Goal: Complete application form

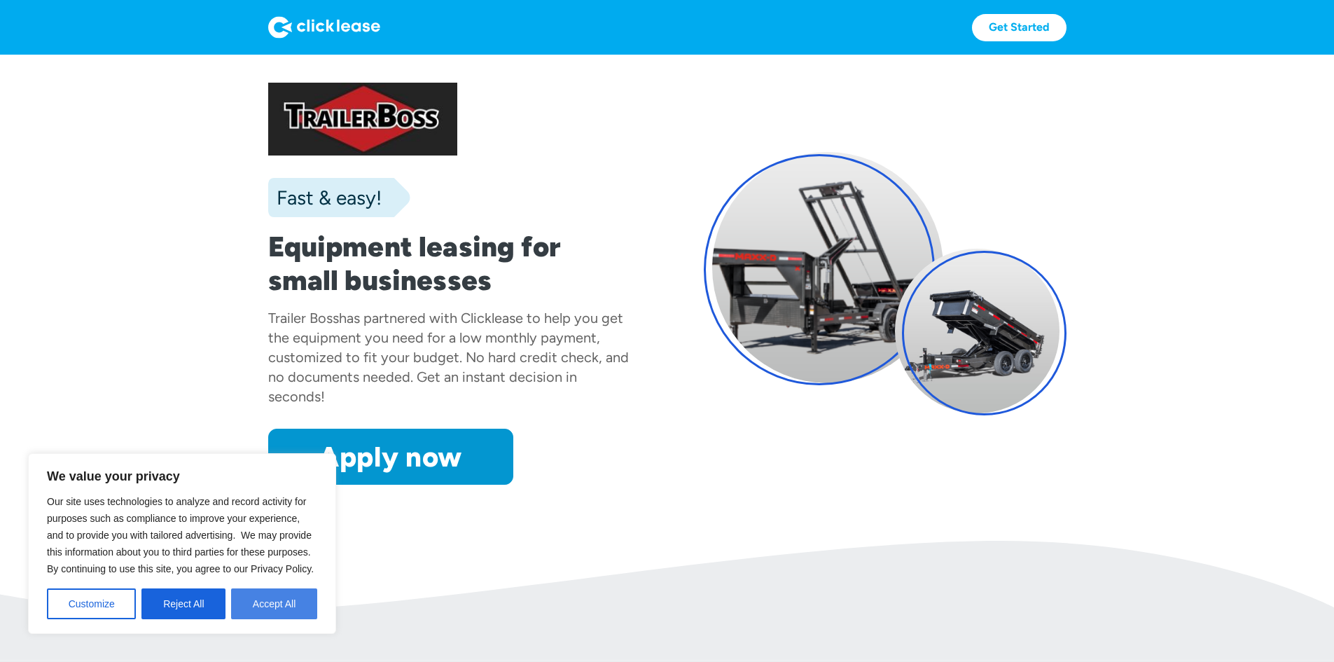
click at [261, 597] on button "Accept All" at bounding box center [274, 603] width 86 height 31
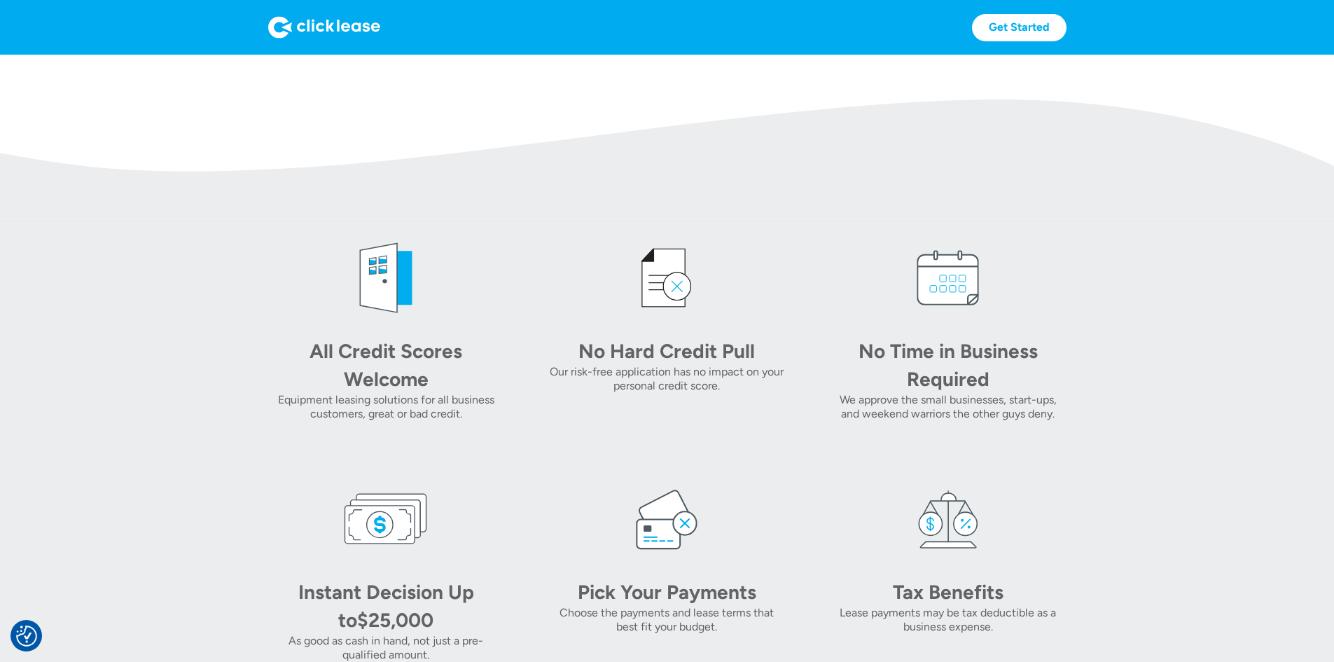
scroll to position [560, 0]
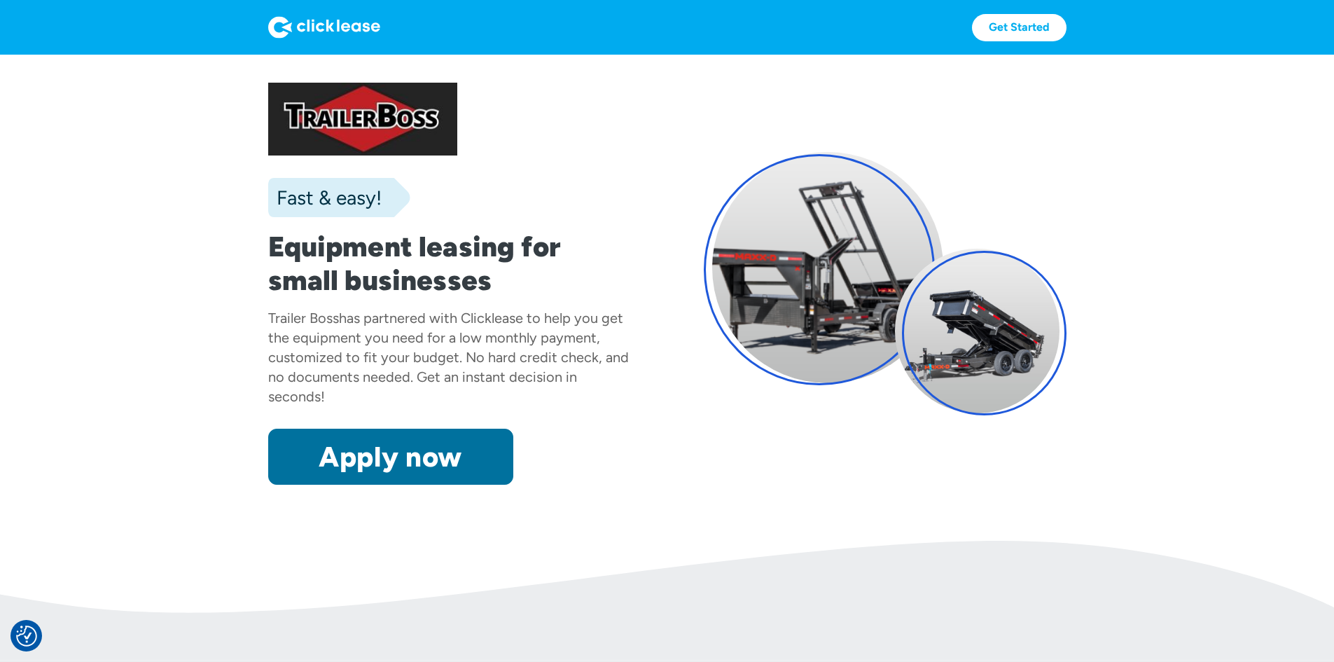
click at [325, 485] on link "Apply now" at bounding box center [390, 457] width 245 height 56
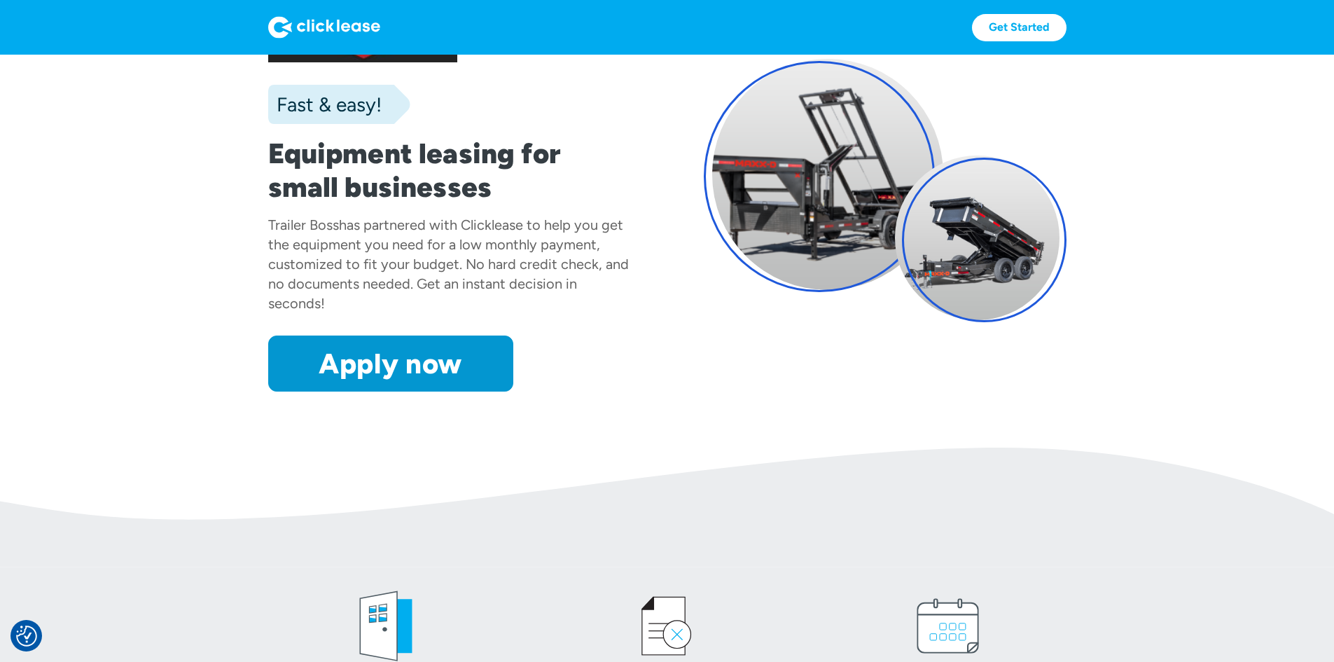
scroll to position [280, 0]
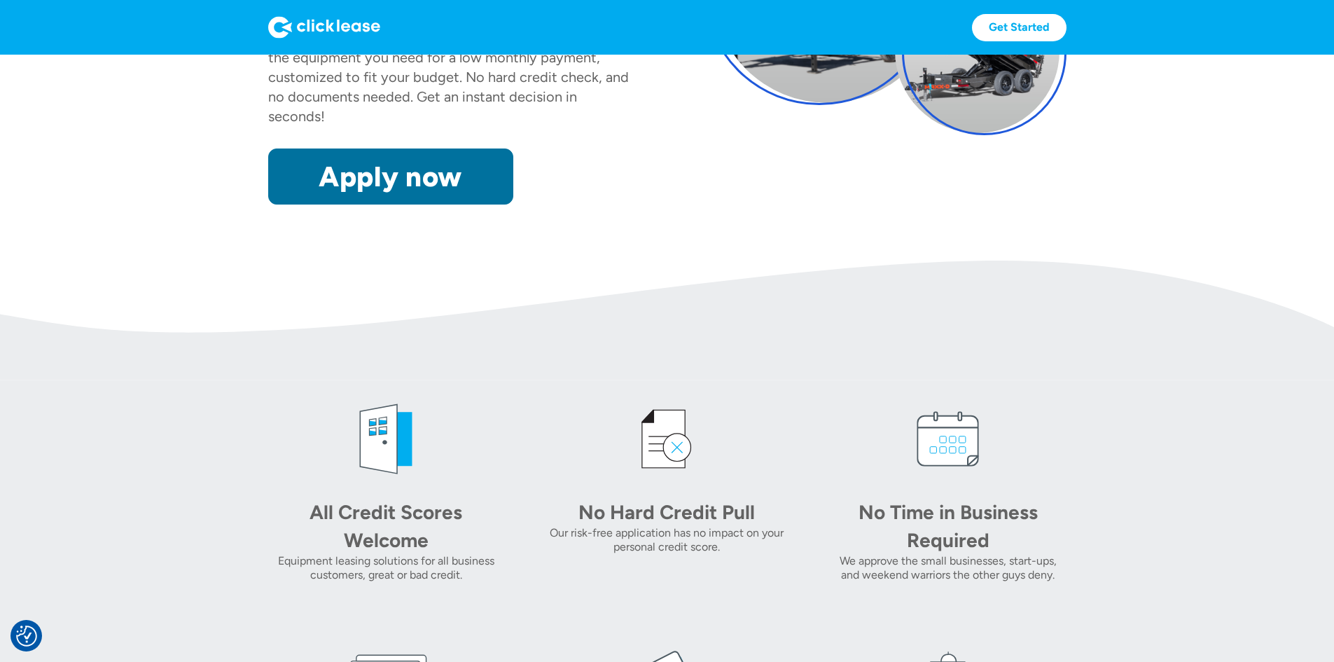
click at [333, 204] on link "Apply now" at bounding box center [390, 176] width 245 height 56
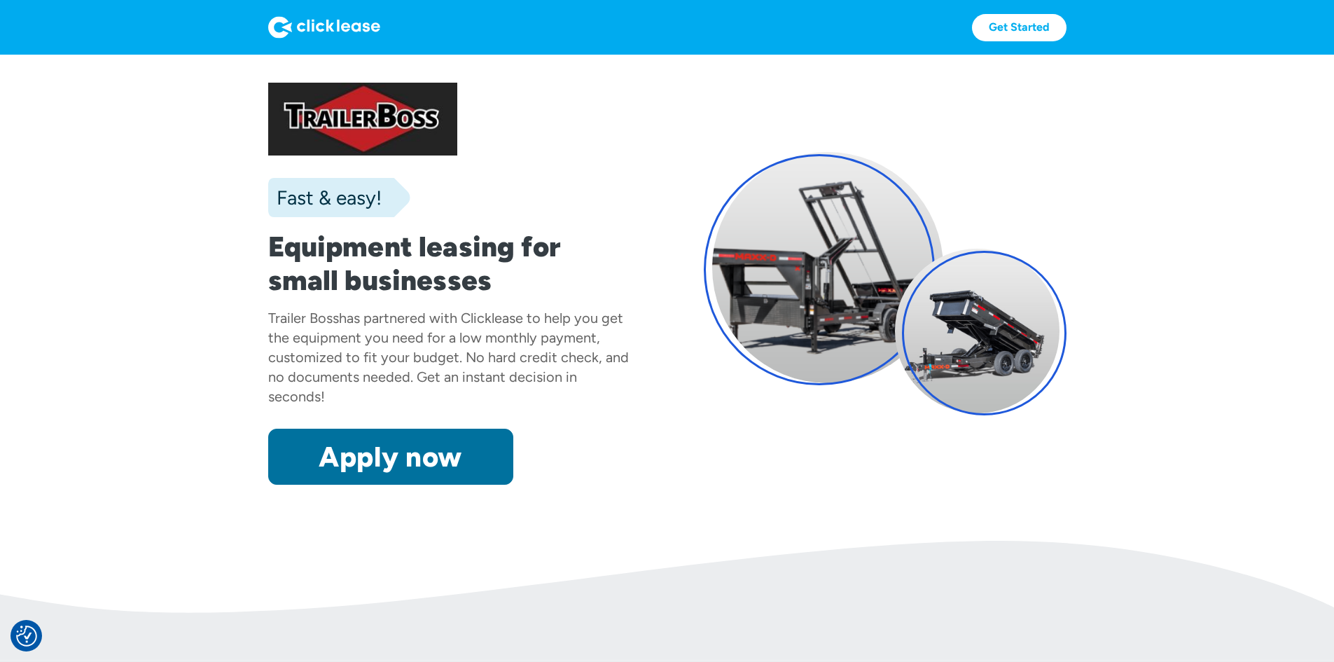
click at [363, 485] on link "Apply now" at bounding box center [390, 457] width 245 height 56
